Goal: Check status: Check status

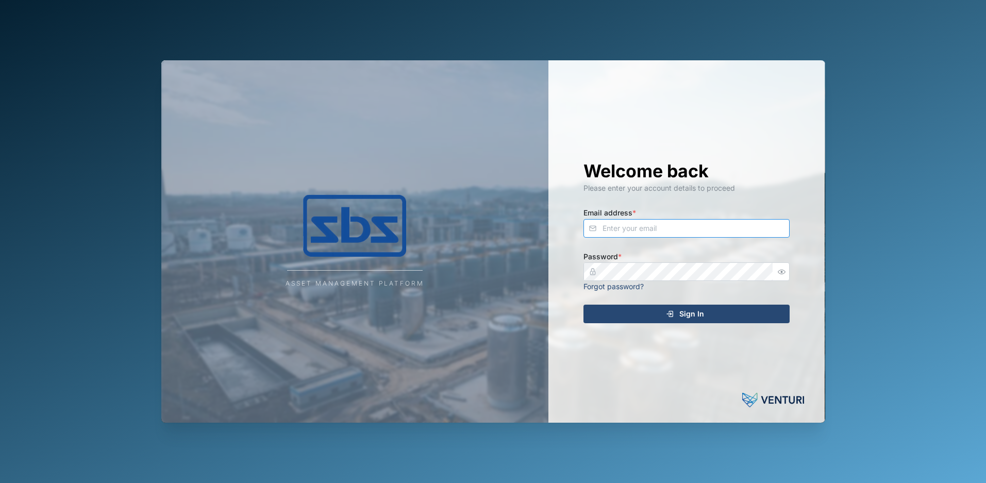
type input "[PERSON_NAME][EMAIL_ADDRESS][DOMAIN_NAME]"
click at [686, 312] on span "Sign In" at bounding box center [691, 314] width 25 height 18
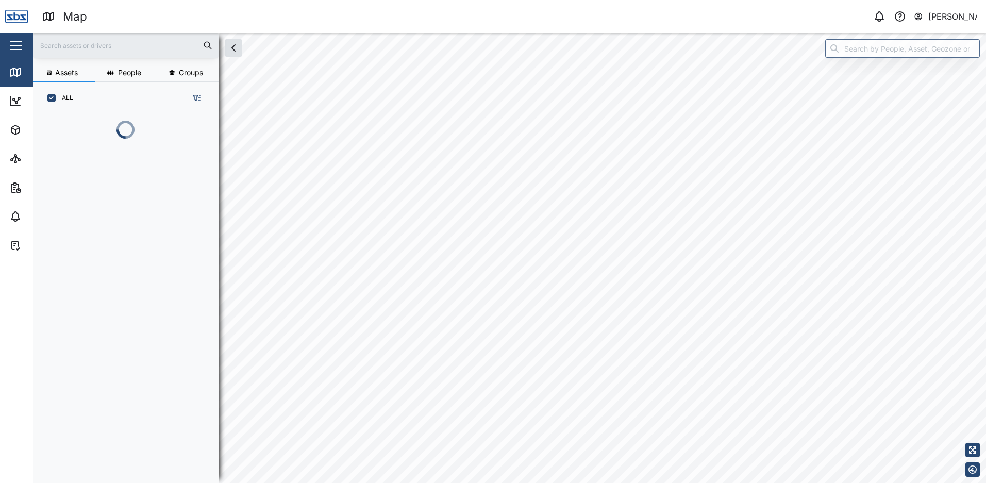
scroll to position [357, 161]
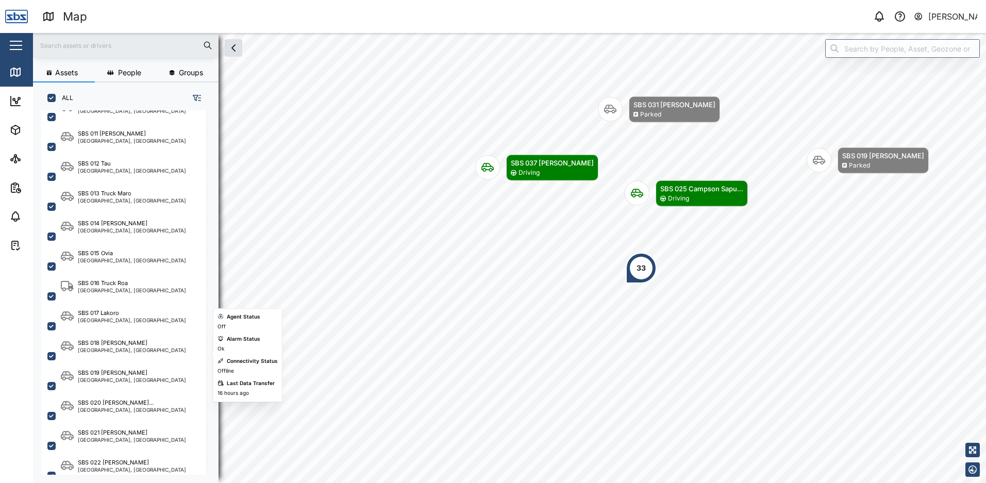
scroll to position [670, 0]
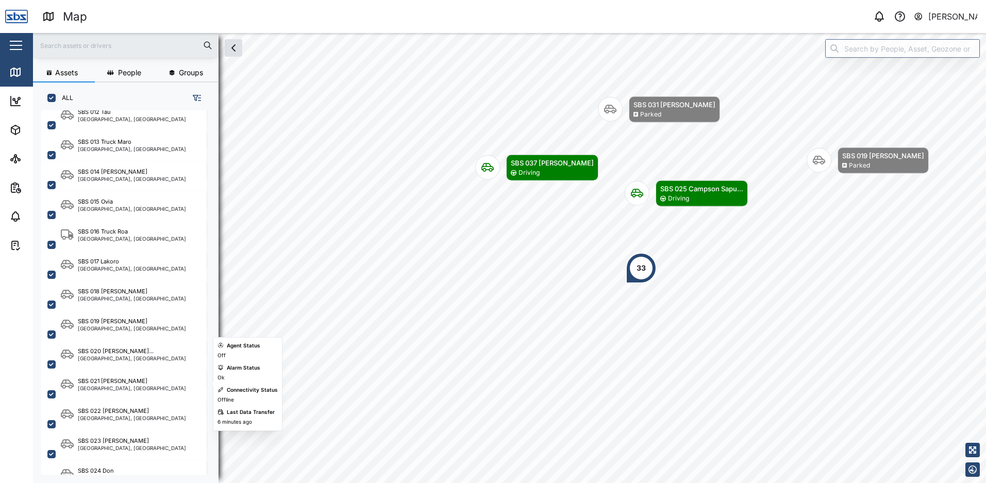
click at [110, 378] on div "SBS 021 [PERSON_NAME]" at bounding box center [113, 381] width 70 height 9
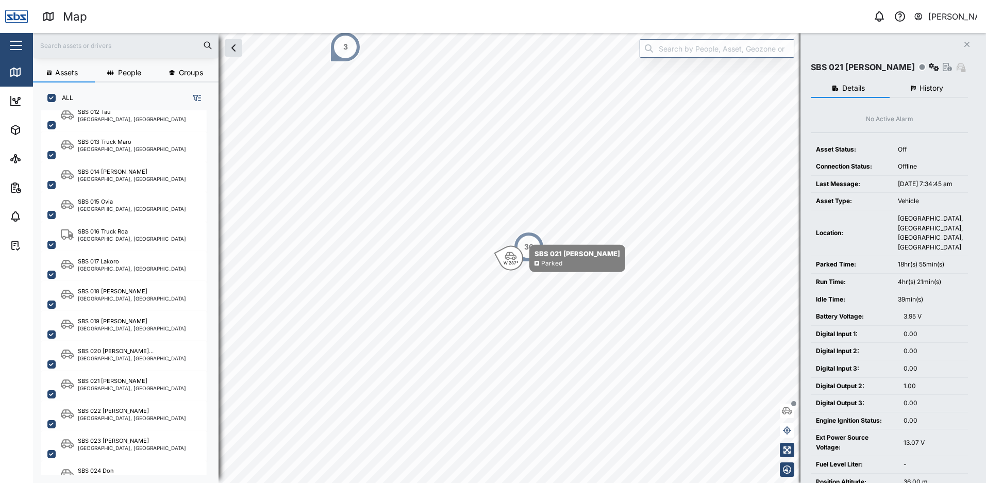
click at [923, 88] on span "History" at bounding box center [931, 87] width 24 height 7
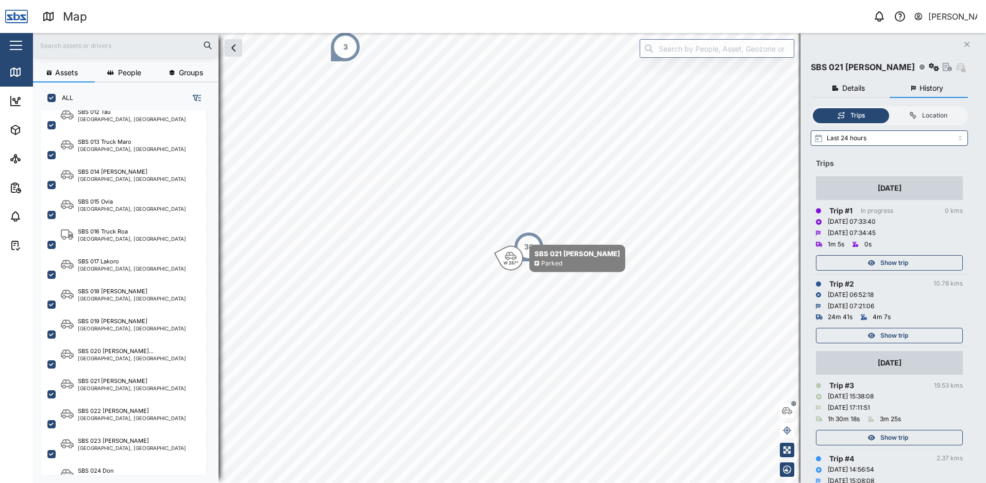
click at [891, 336] on span "Show trip" at bounding box center [894, 335] width 28 height 14
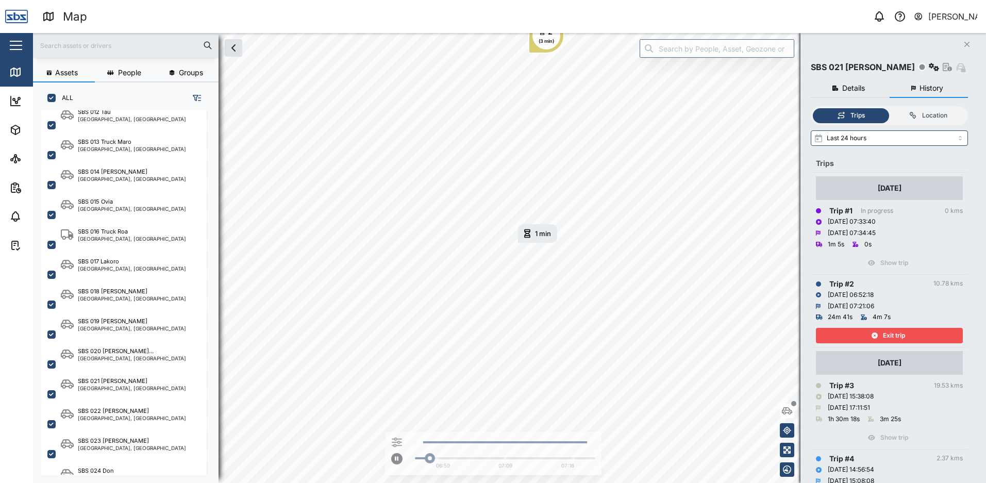
click at [891, 336] on span "Exit trip" at bounding box center [894, 335] width 22 height 14
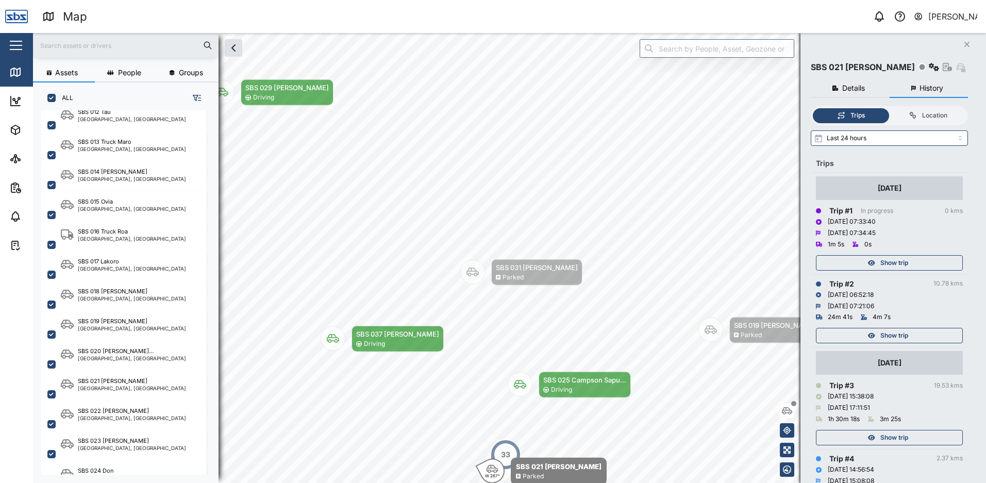
click at [893, 261] on span "Show trip" at bounding box center [894, 263] width 28 height 14
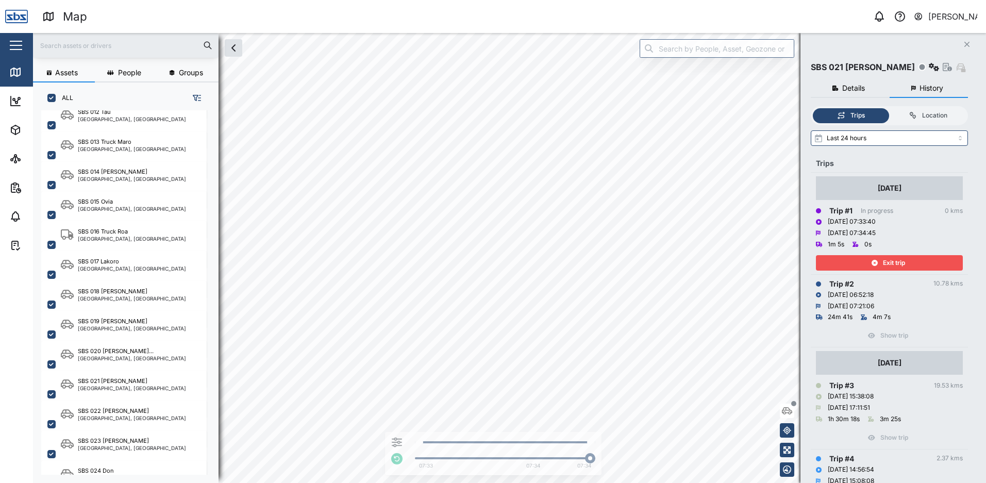
click at [893, 262] on span "Exit trip" at bounding box center [894, 263] width 22 height 14
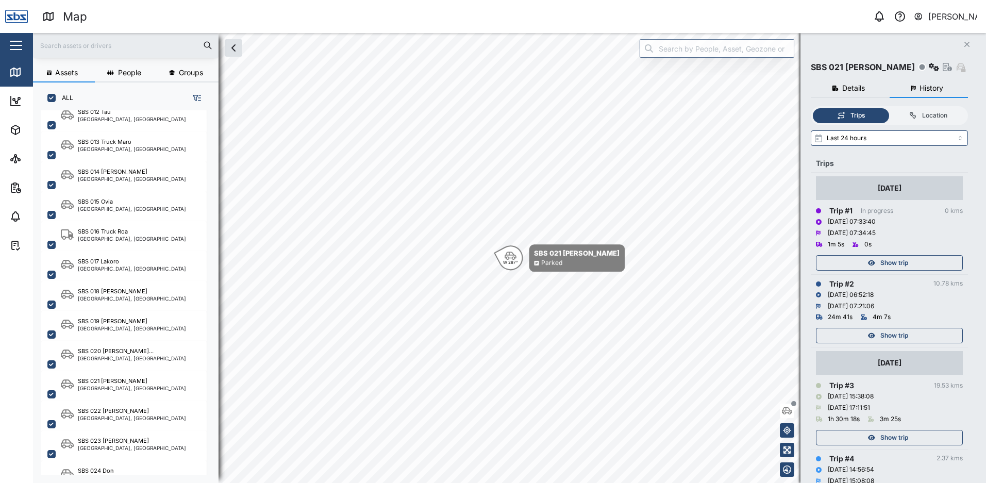
click at [897, 334] on span "Show trip" at bounding box center [894, 335] width 28 height 14
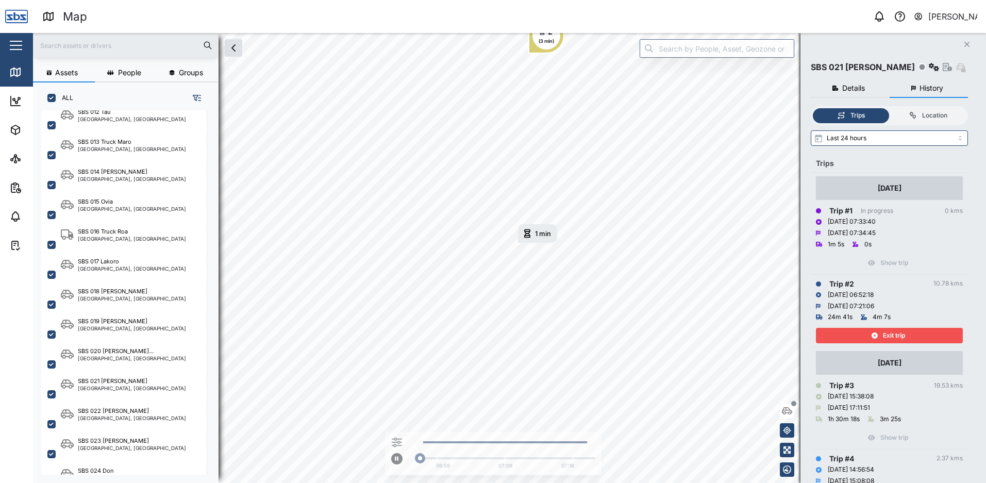
click at [897, 333] on span "Exit trip" at bounding box center [894, 335] width 22 height 14
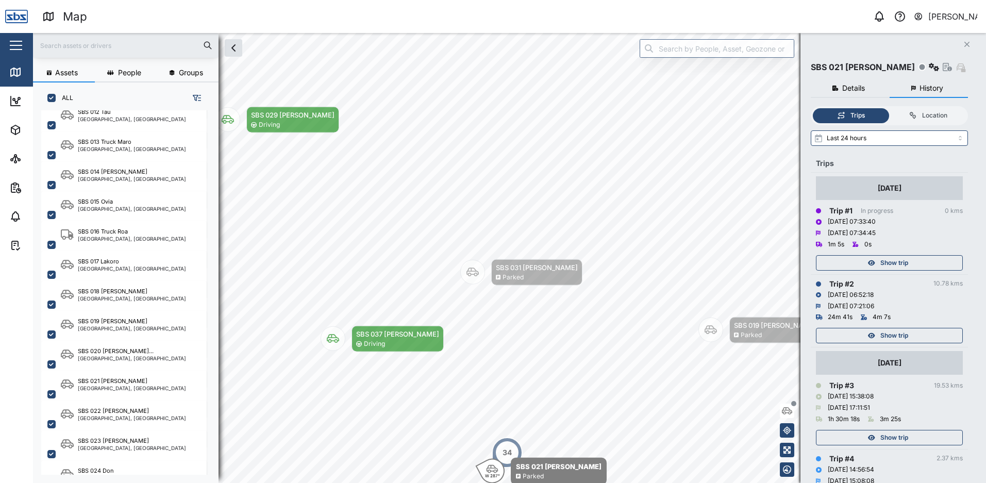
click at [968, 43] on icon "button" at bounding box center [966, 44] width 5 height 5
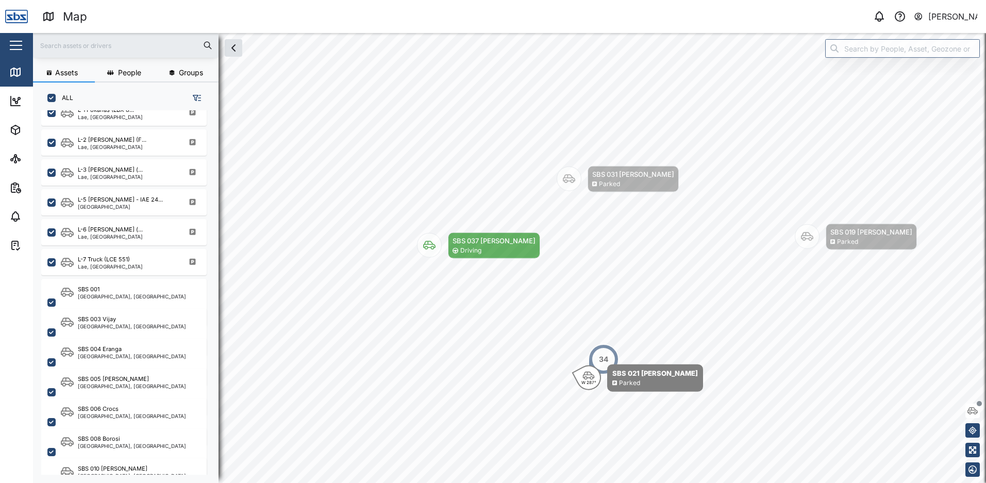
scroll to position [258, 0]
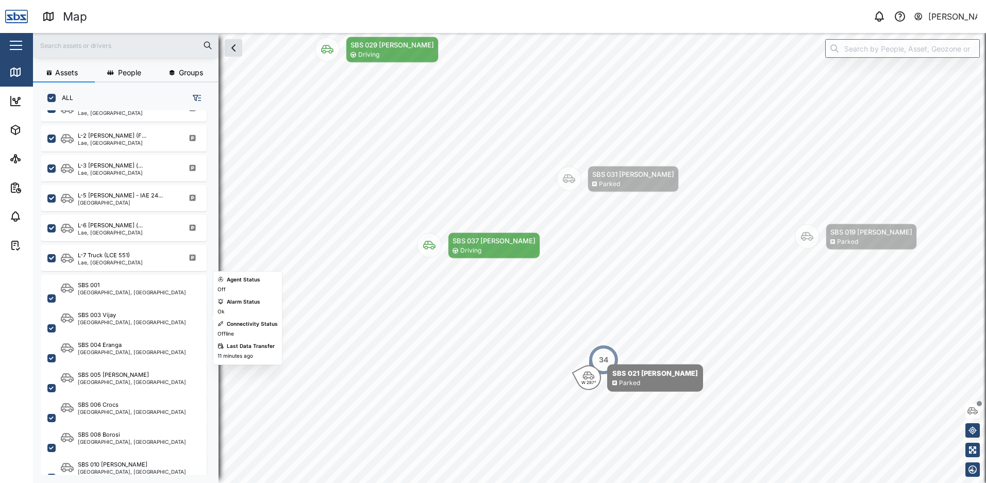
click at [137, 314] on div "SBS 003 Vijay" at bounding box center [132, 315] width 108 height 9
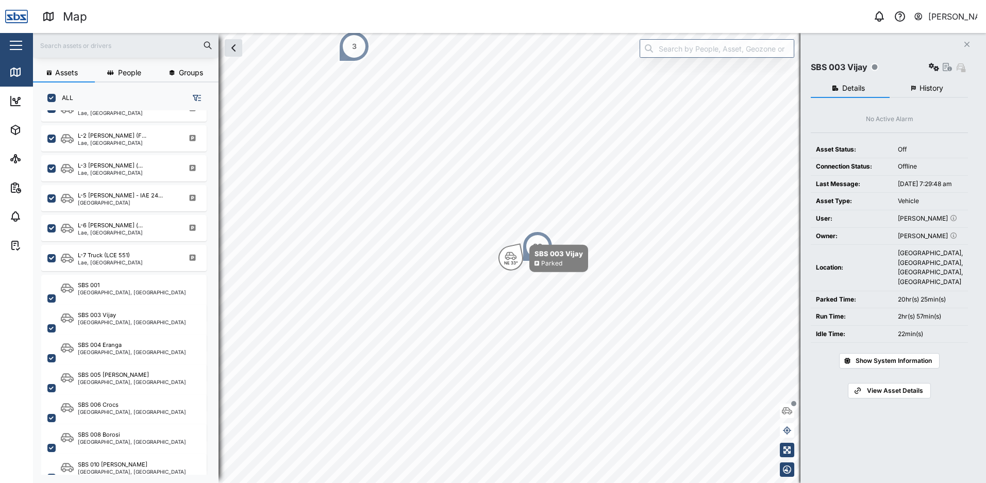
click at [921, 85] on span "History" at bounding box center [931, 87] width 24 height 7
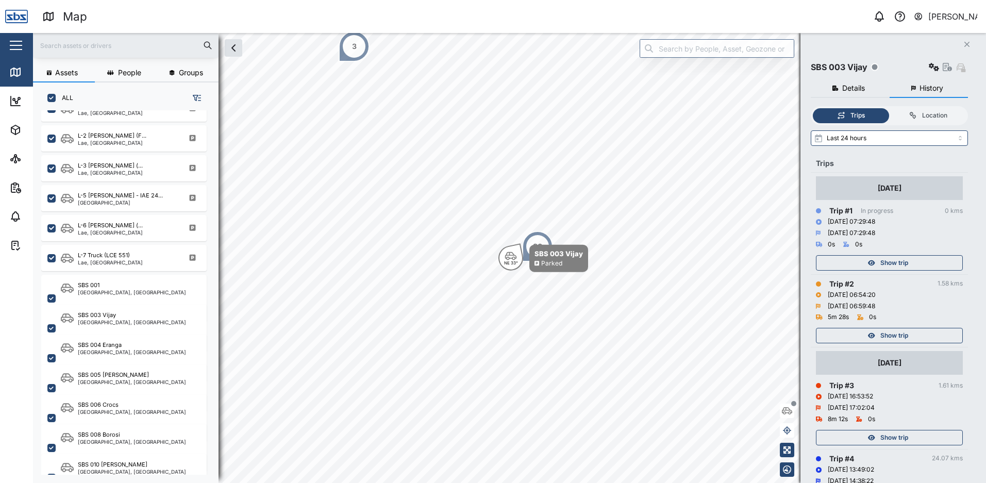
click at [902, 439] on span "Show trip" at bounding box center [894, 437] width 28 height 14
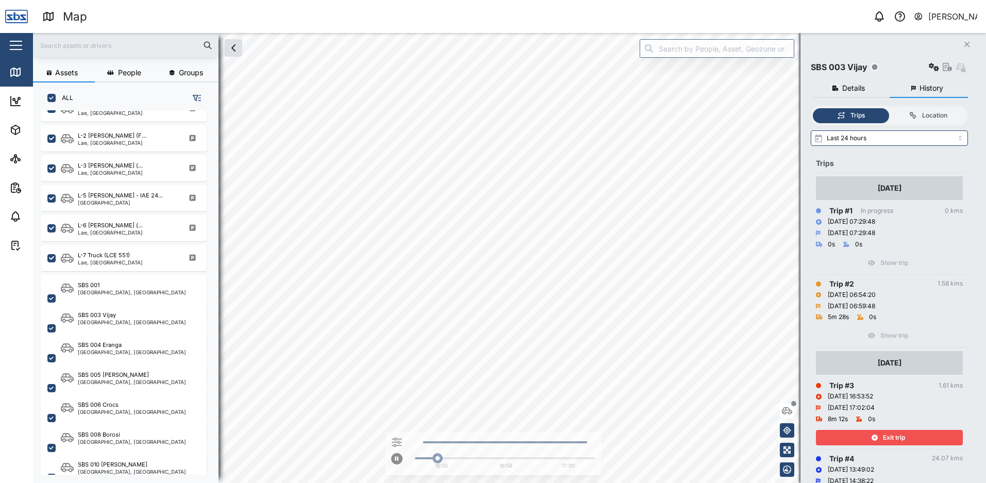
click at [902, 439] on span "Exit trip" at bounding box center [894, 437] width 22 height 14
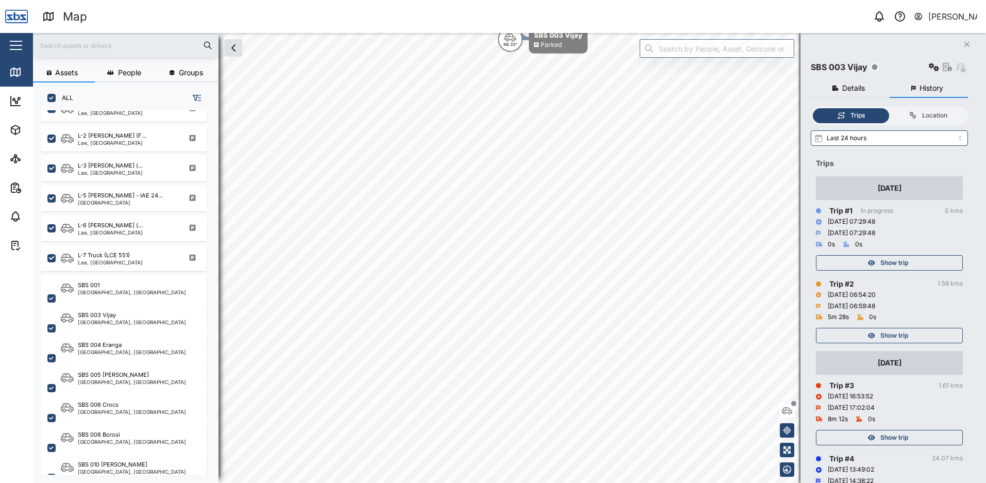
click at [901, 337] on span "Show trip" at bounding box center [894, 335] width 28 height 14
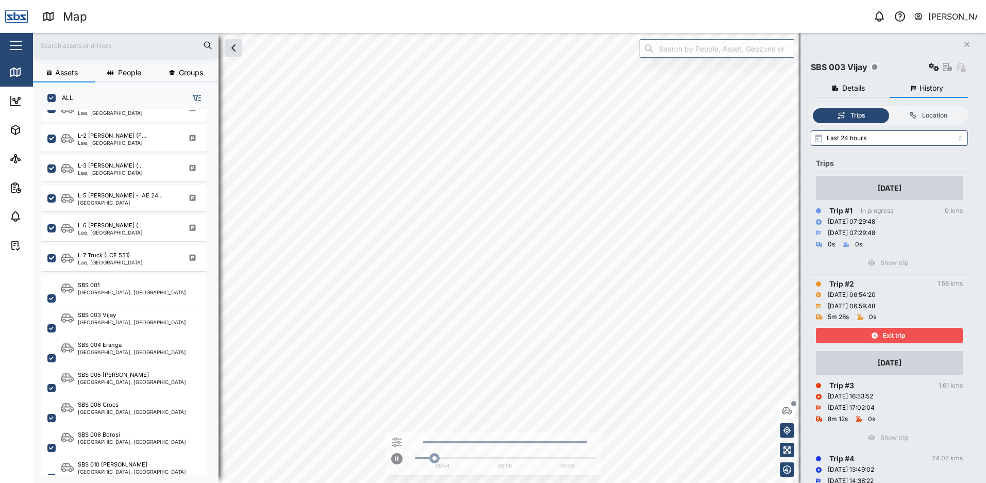
click at [901, 337] on span "Exit trip" at bounding box center [894, 335] width 22 height 14
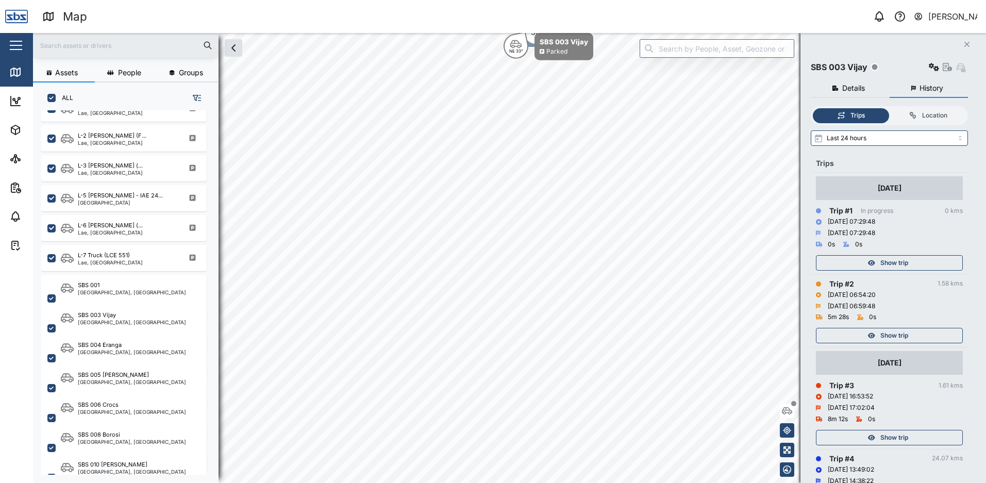
click at [965, 43] on icon "button" at bounding box center [966, 44] width 5 height 5
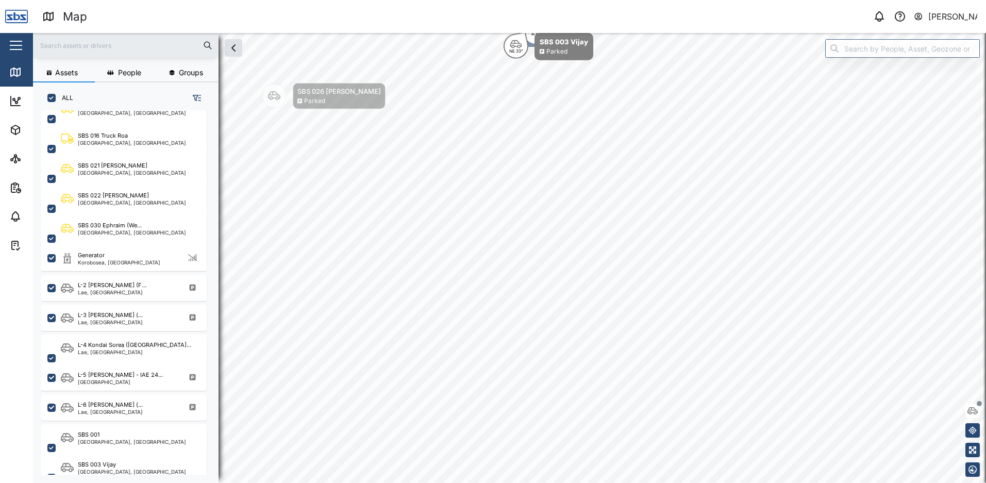
scroll to position [268, 0]
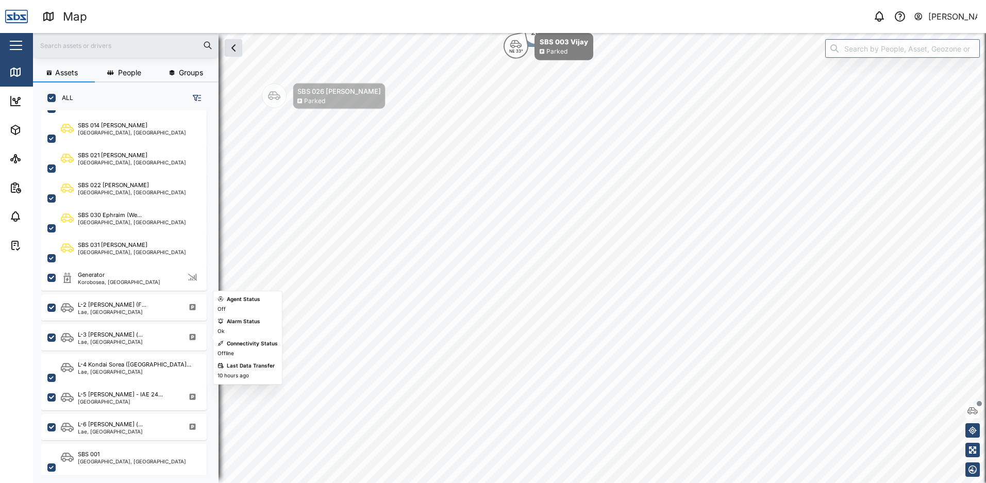
click at [122, 339] on div "Lae, [GEOGRAPHIC_DATA]" at bounding box center [110, 341] width 65 height 5
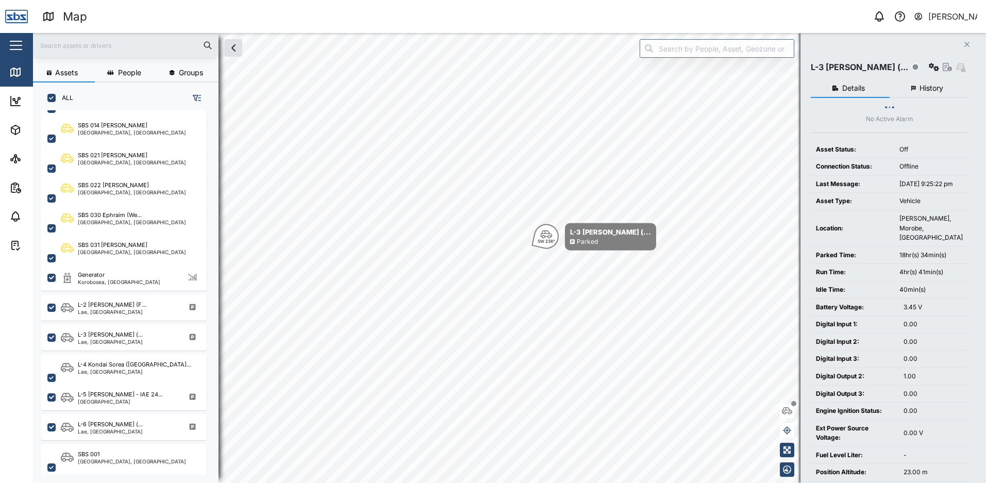
scroll to position [258, 0]
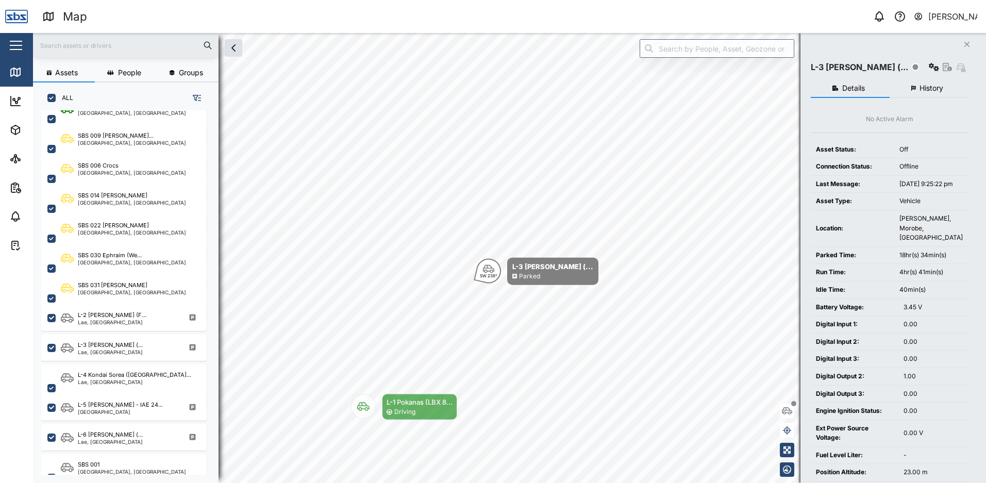
click at [938, 89] on span "History" at bounding box center [931, 87] width 24 height 7
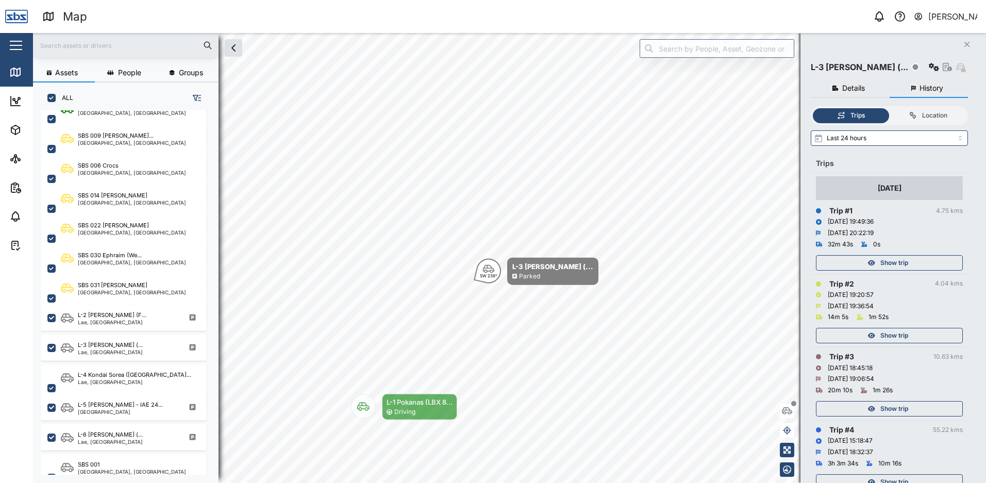
click at [881, 263] on span "Show trip" at bounding box center [894, 263] width 28 height 14
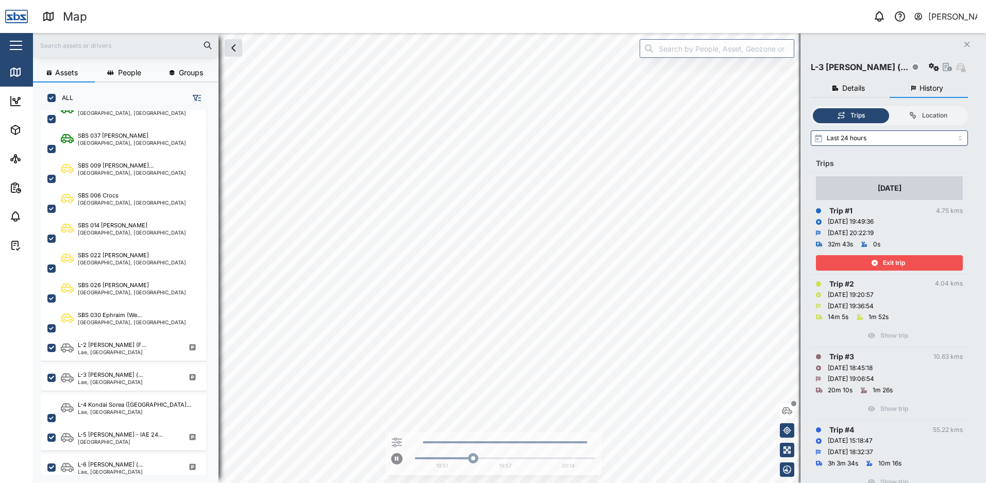
click at [881, 263] on div "Exit trip" at bounding box center [888, 263] width 134 height 14
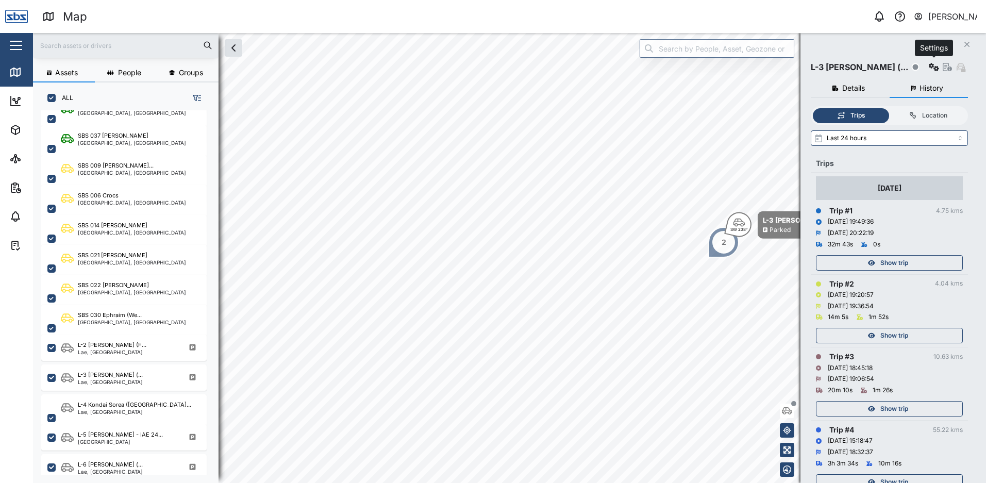
click at [933, 65] on icon "button" at bounding box center [933, 67] width 10 height 8
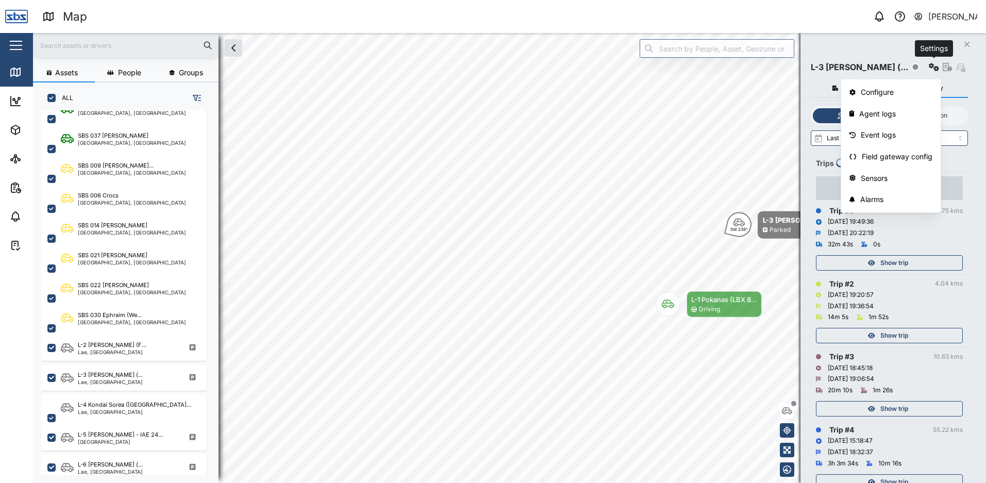
click at [933, 66] on icon "button" at bounding box center [933, 67] width 10 height 8
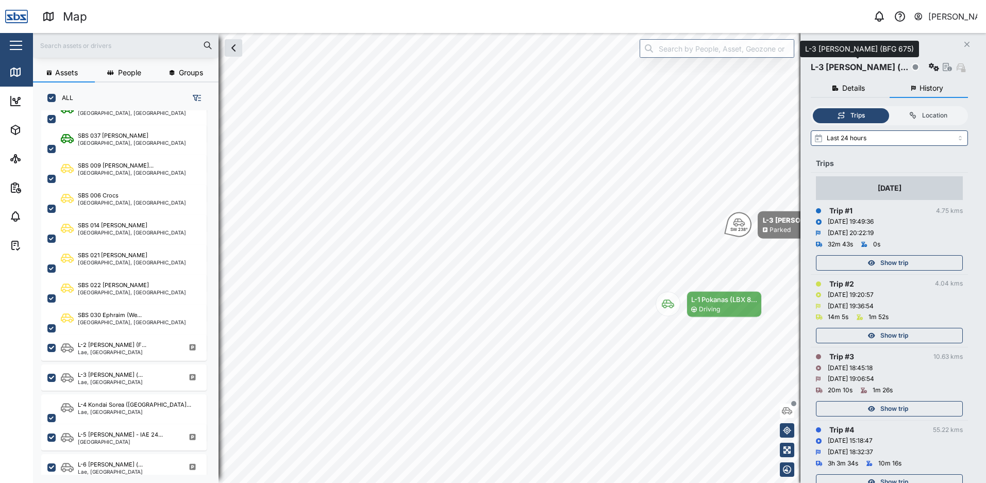
click at [899, 67] on div "L-3 [PERSON_NAME] (..." at bounding box center [858, 67] width 97 height 13
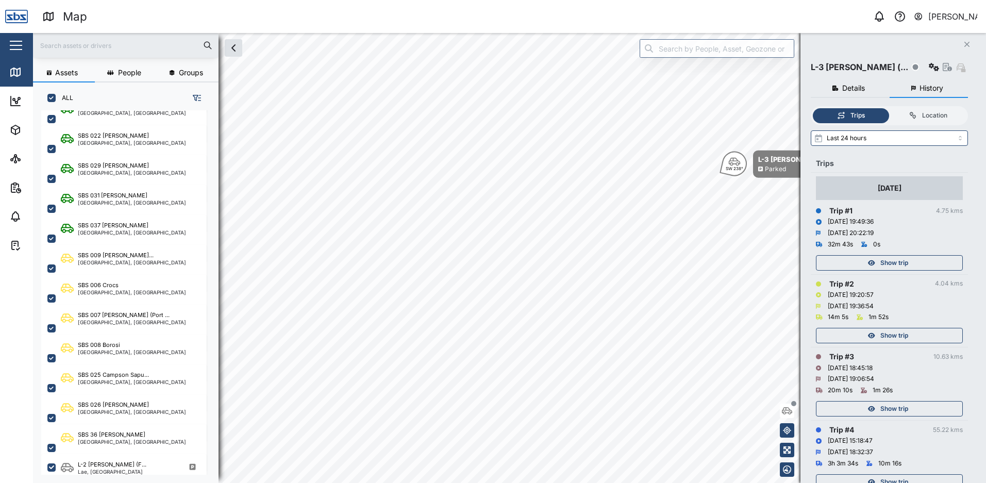
click at [919, 112] on div "Location" at bounding box center [927, 116] width 66 height 10
click at [889, 108] on input "Location" at bounding box center [889, 108] width 0 height 0
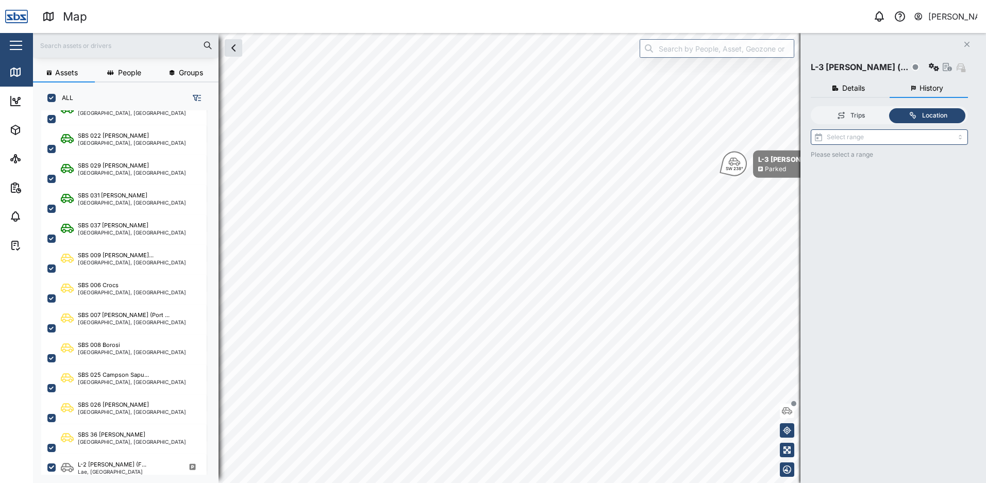
click at [858, 113] on div "Trips" at bounding box center [857, 116] width 14 height 10
click at [812, 108] on input "Trips" at bounding box center [812, 108] width 0 height 0
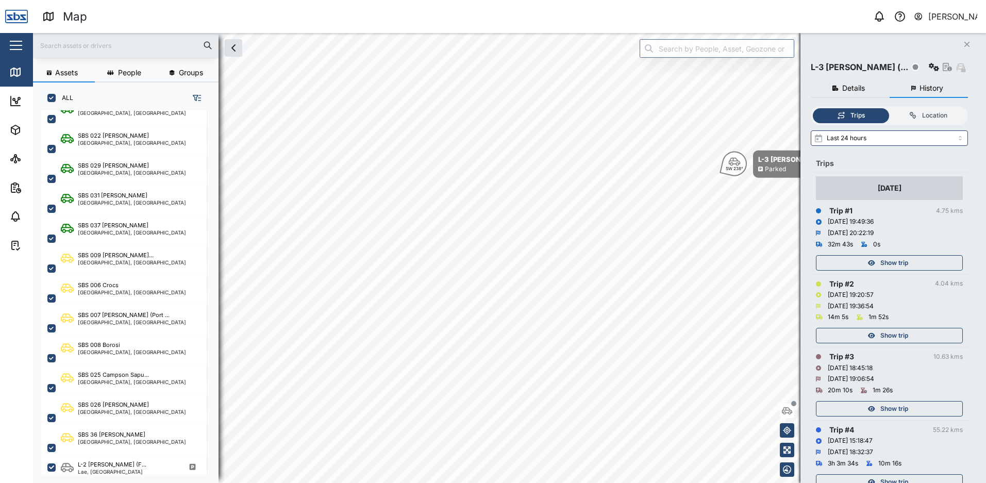
click at [893, 261] on span "Show trip" at bounding box center [894, 263] width 28 height 14
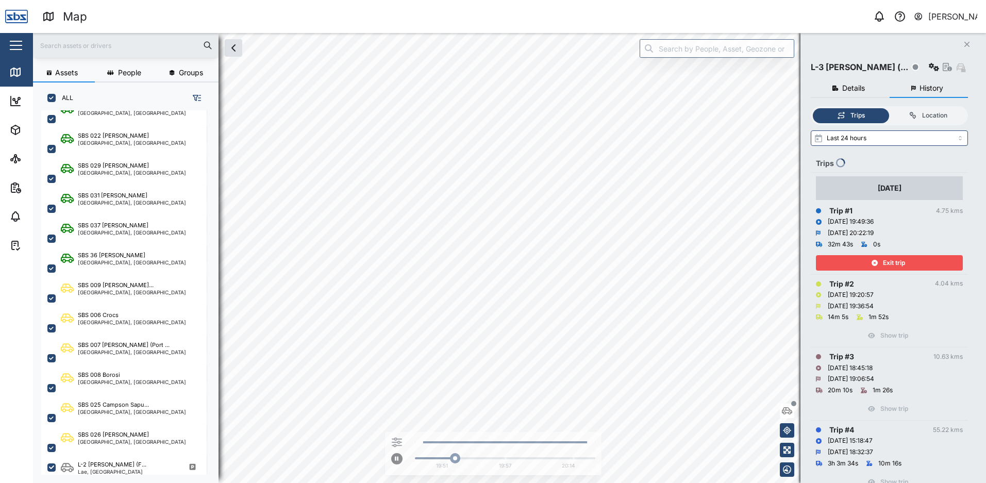
click at [899, 259] on span "Exit trip" at bounding box center [894, 263] width 22 height 14
